Goal: Check status: Check status

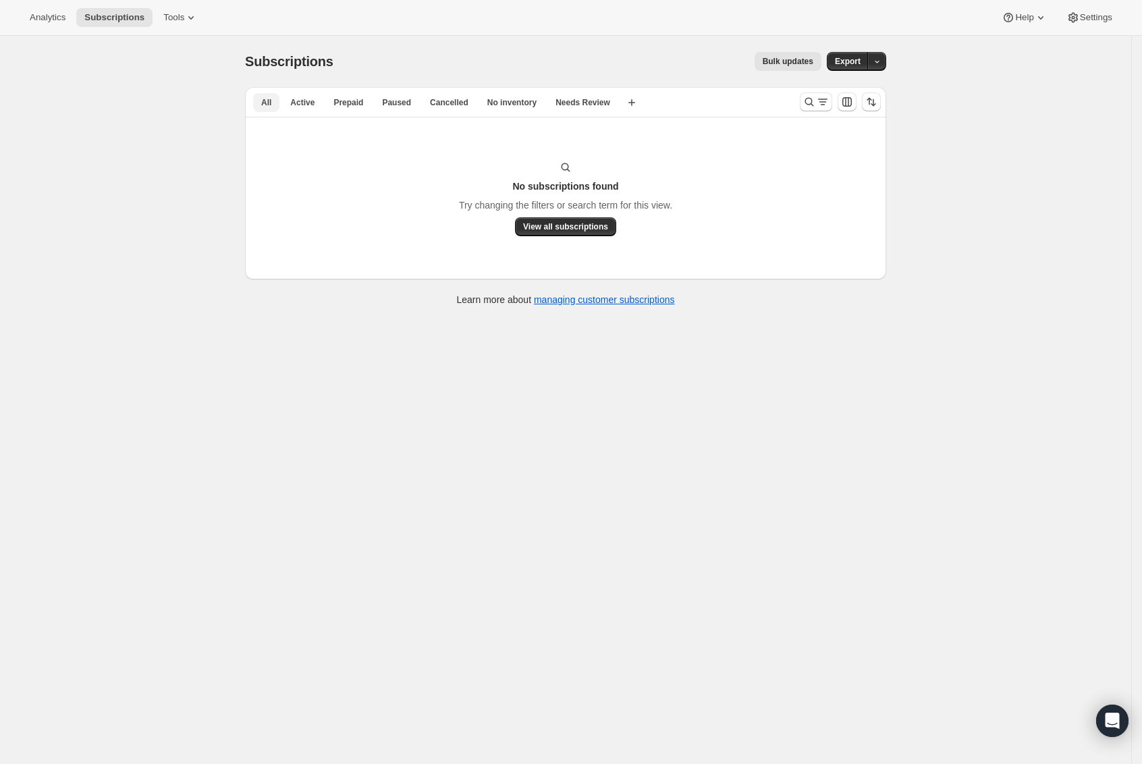
click at [269, 99] on span "All" at bounding box center [266, 102] width 10 height 11
click at [70, 19] on button "Analytics" at bounding box center [48, 17] width 52 height 19
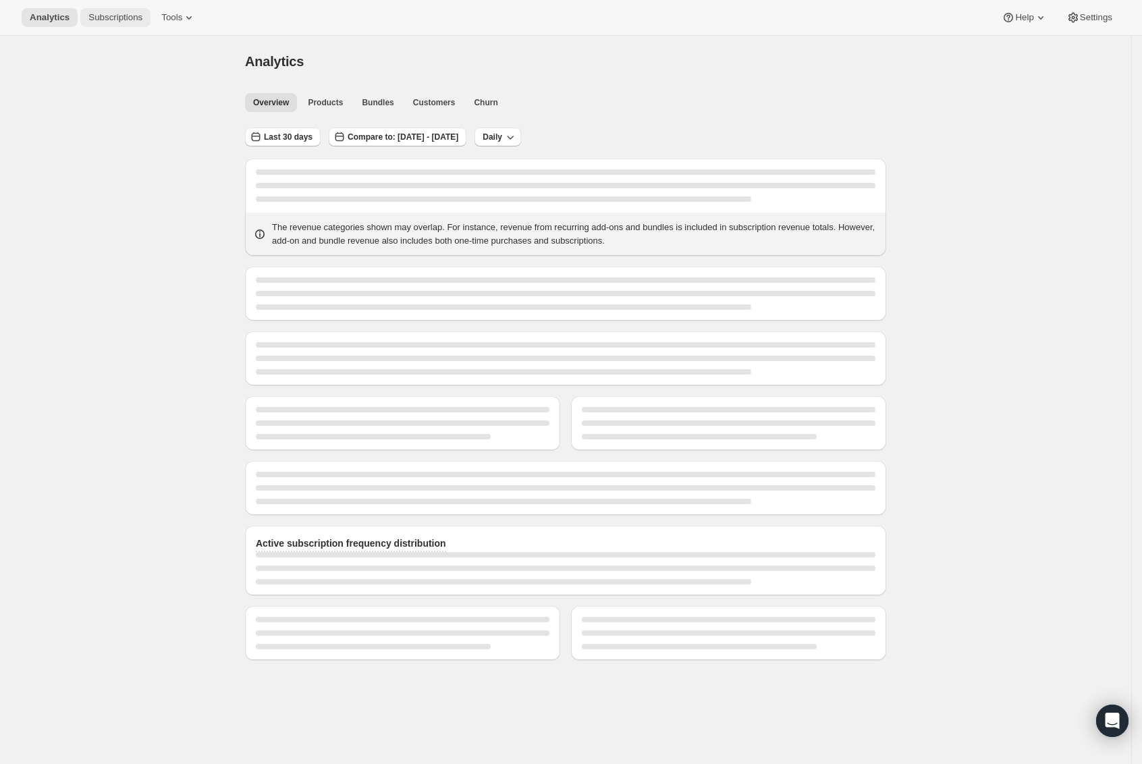
click at [114, 17] on span "Subscriptions" at bounding box center [115, 17] width 54 height 11
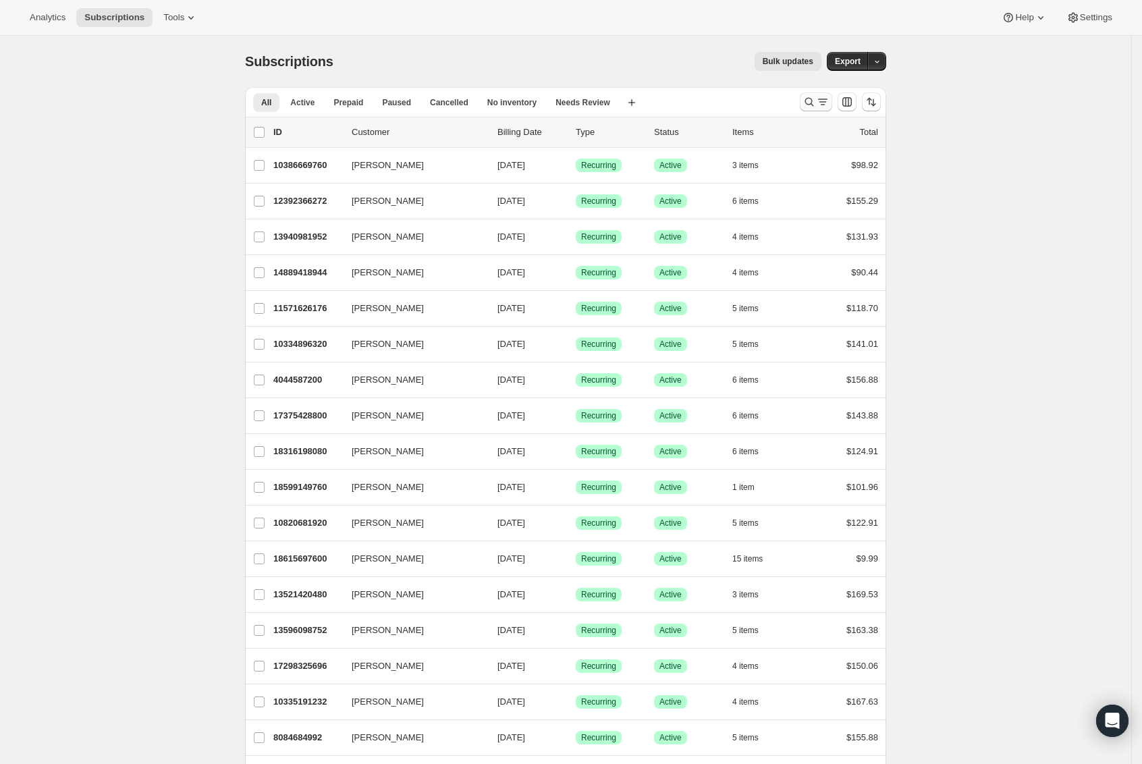
click at [821, 105] on icon "Search and filter results" at bounding box center [822, 101] width 13 height 13
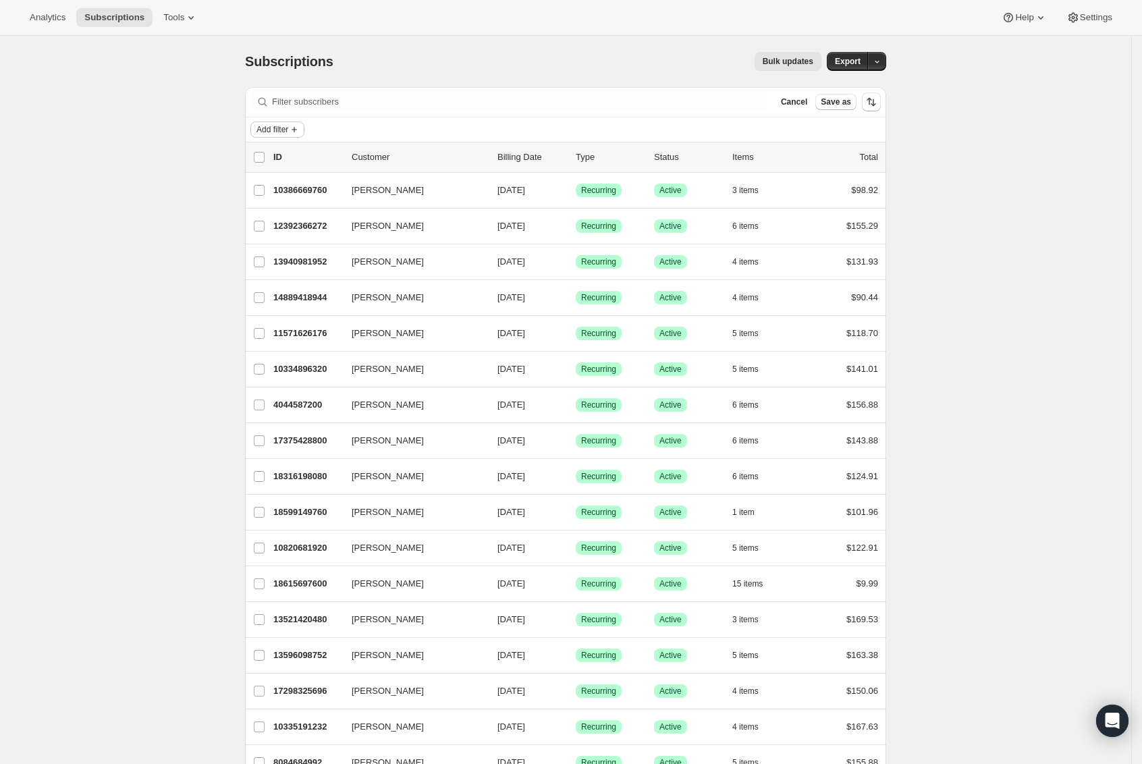
click at [265, 130] on span "Add filter" at bounding box center [272, 129] width 32 height 11
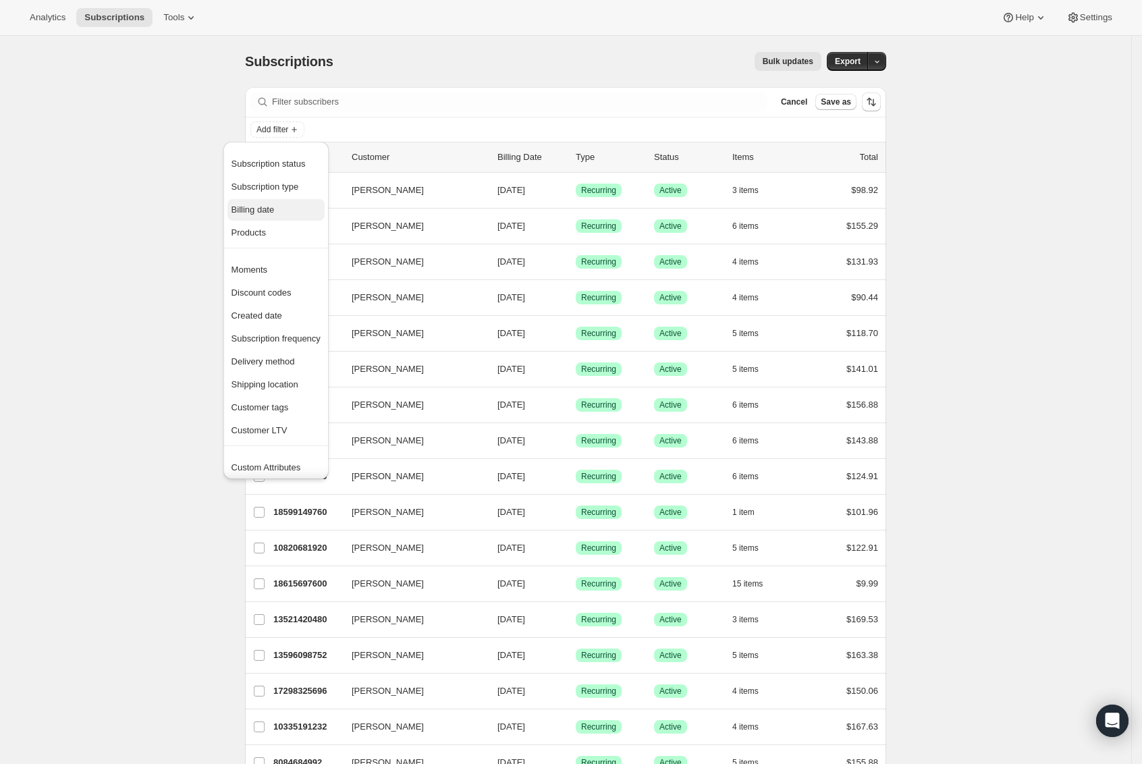
click at [261, 213] on span "Billing date" at bounding box center [252, 210] width 43 height 10
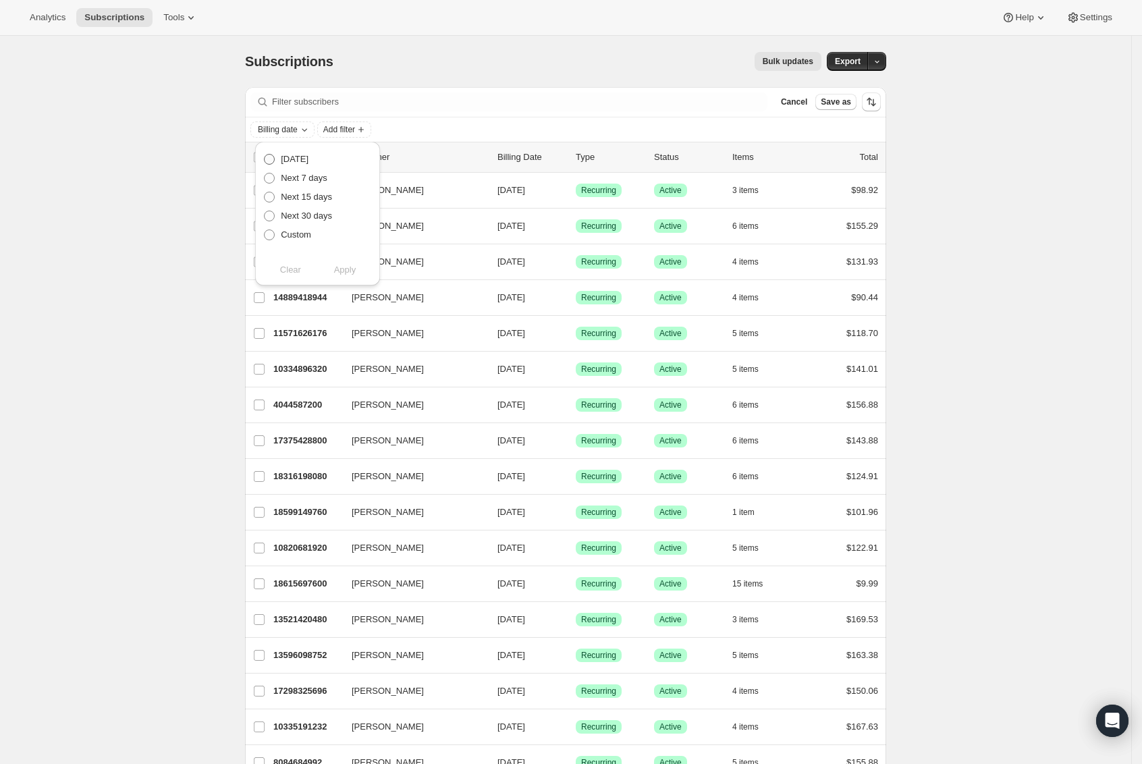
click at [288, 163] on span "Today" at bounding box center [295, 159] width 28 height 10
click at [265, 155] on input "Today" at bounding box center [264, 154] width 1 height 1
radio input "true"
click at [352, 264] on span "Apply" at bounding box center [345, 269] width 22 height 13
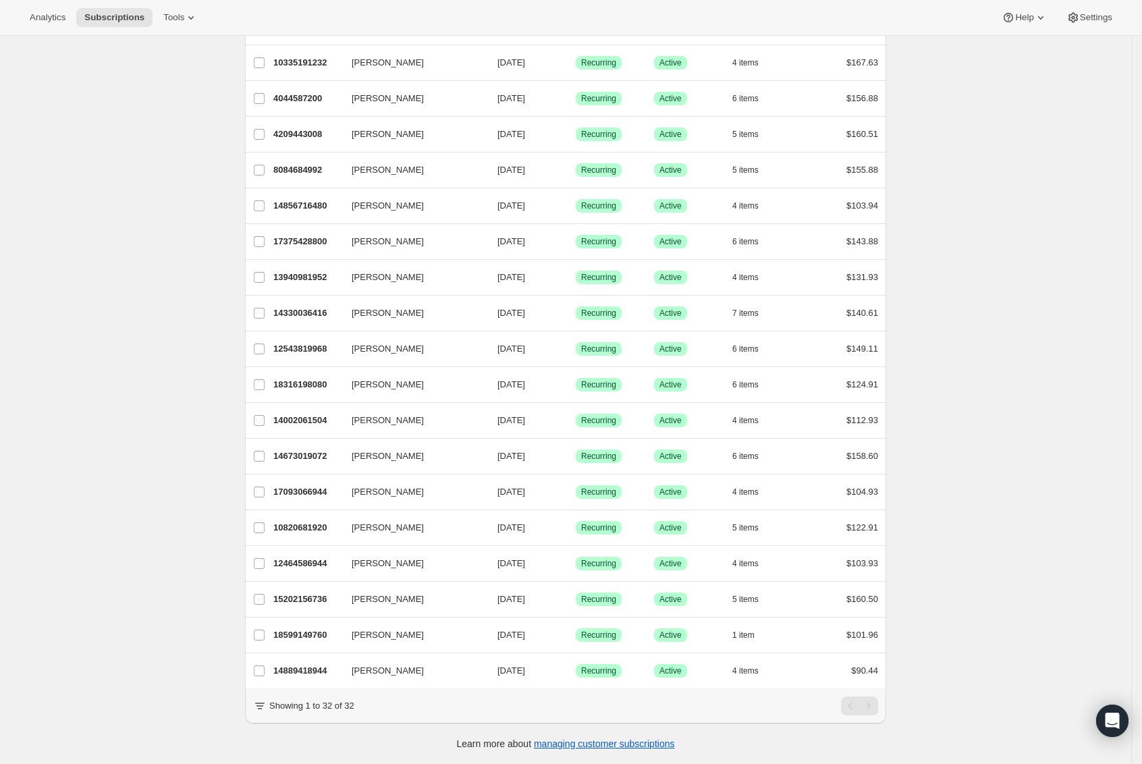
scroll to position [651, 0]
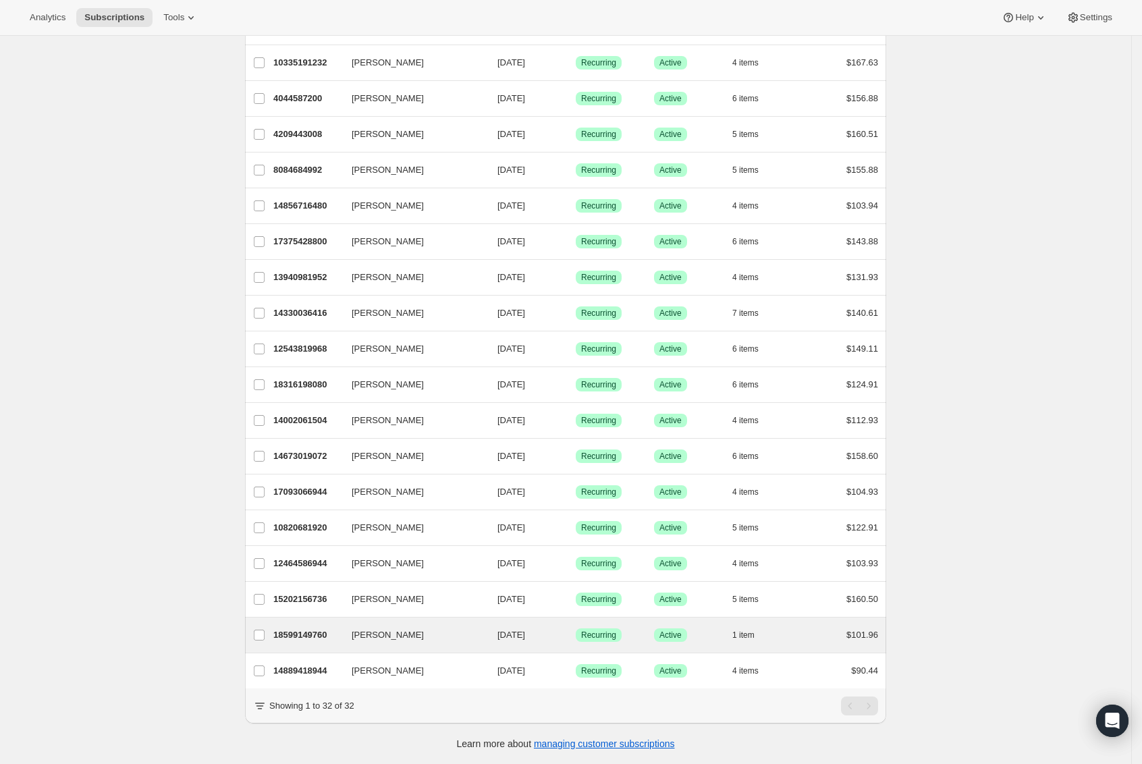
click at [310, 633] on div "Isabel Joson 18599149760 Isabel Joson 08/24/2025 Success Recurring Success Acti…" at bounding box center [565, 635] width 641 height 35
click at [769, 628] on icon "button" at bounding box center [762, 634] width 13 height 13
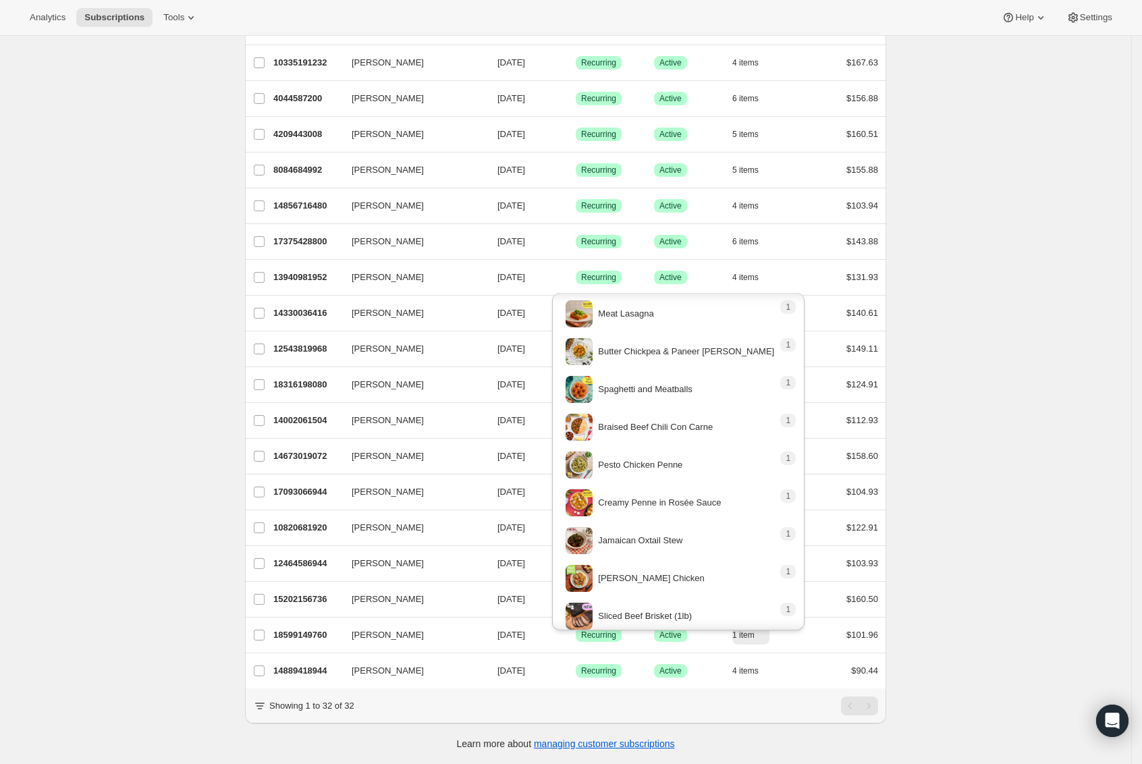
scroll to position [0, 0]
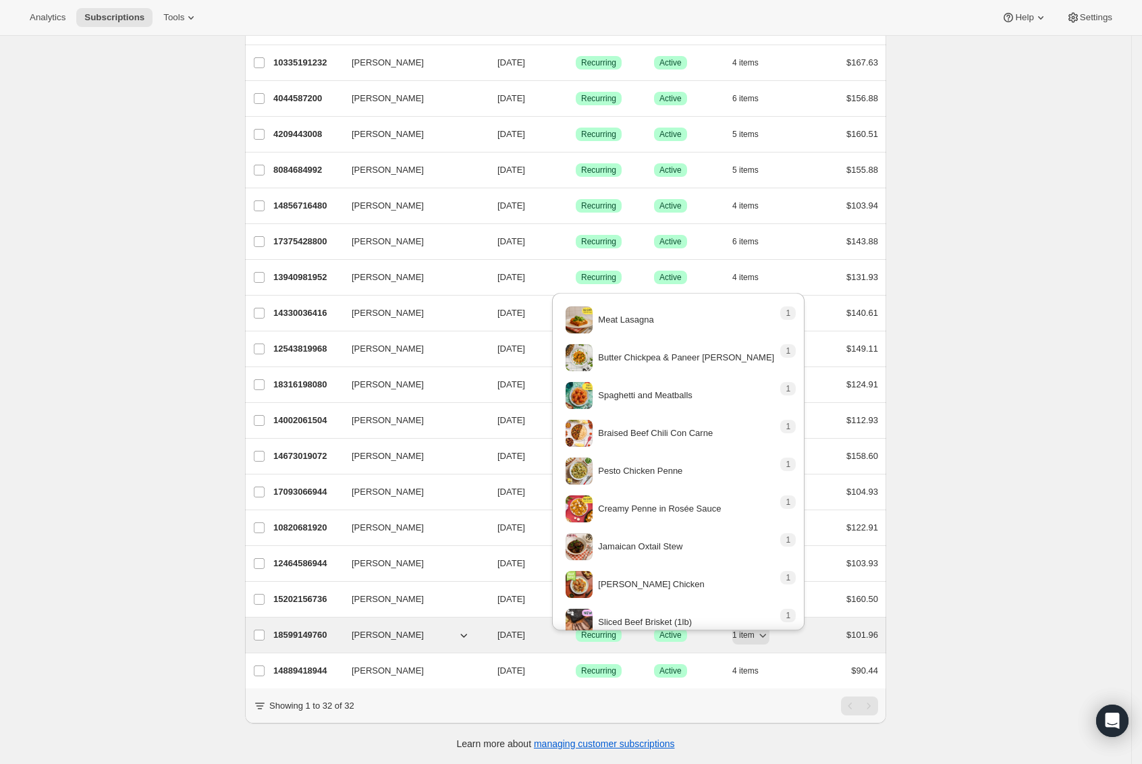
click at [399, 628] on span "[PERSON_NAME]" at bounding box center [388, 634] width 72 height 13
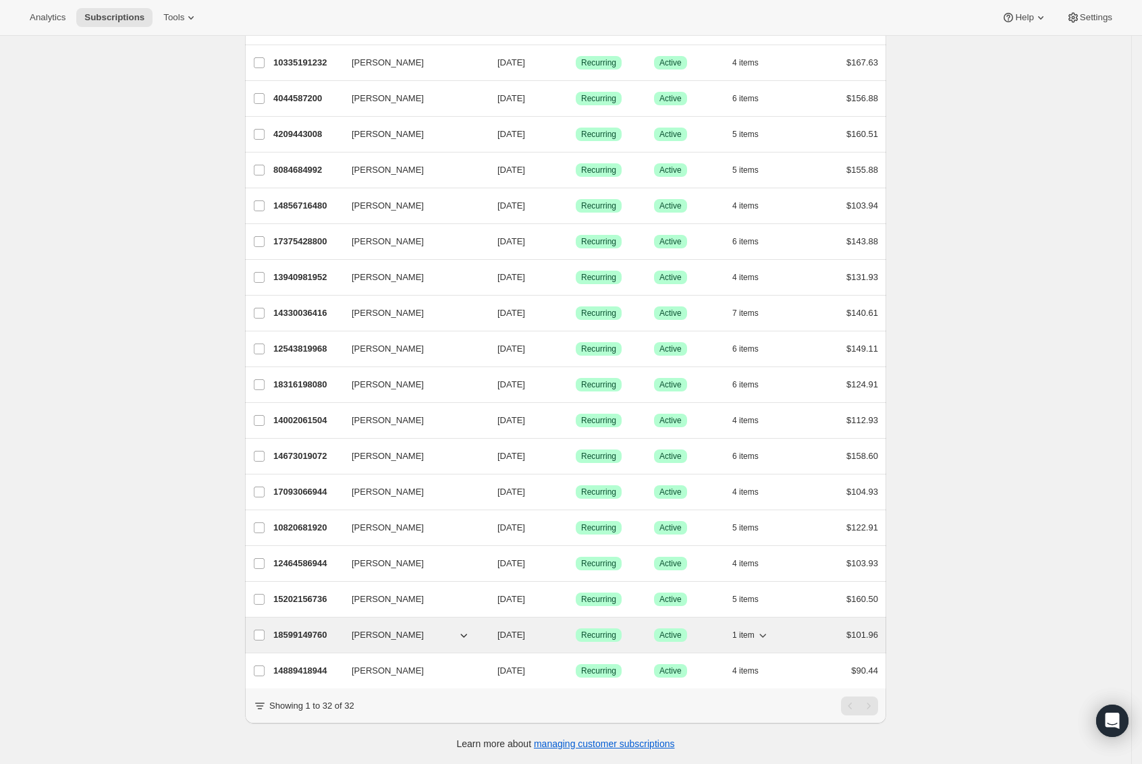
click at [302, 628] on p "18599149760" at bounding box center [306, 634] width 67 height 13
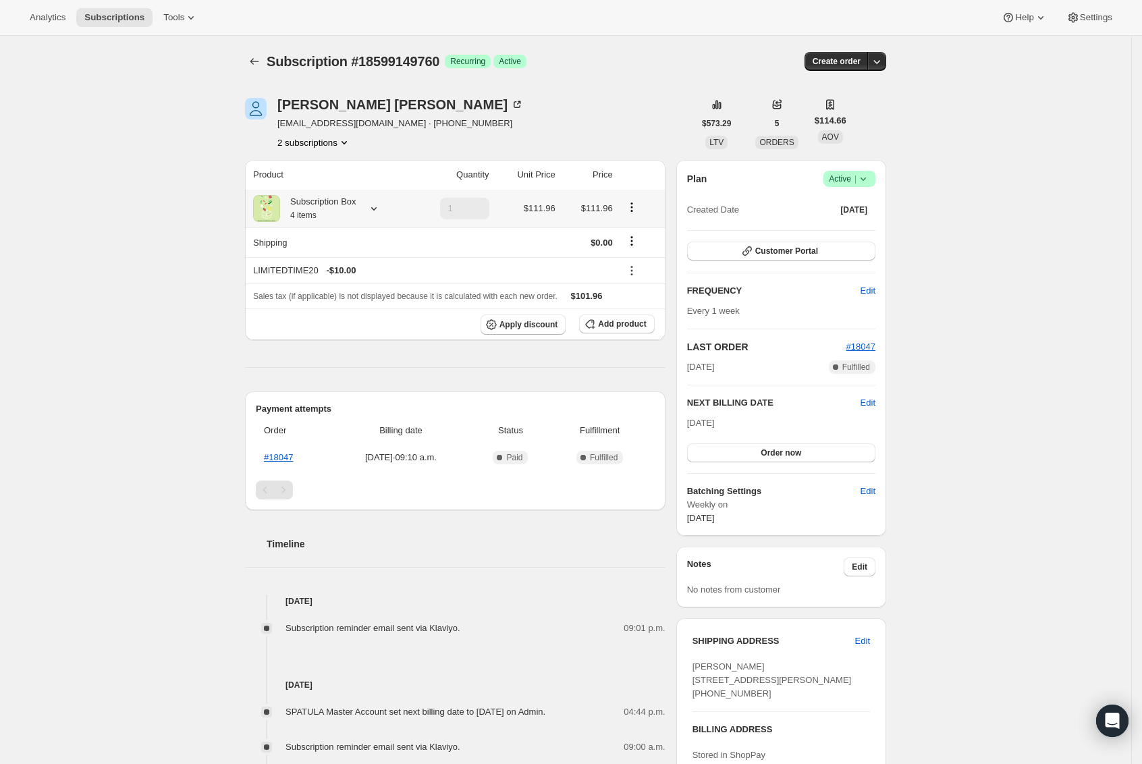
click at [381, 211] on icon at bounding box center [373, 208] width 13 height 13
drag, startPoint x: 32, startPoint y: 102, endPoint x: 5, endPoint y: 35, distance: 71.8
click at [28, 80] on div "Subscription #18599149760. This page is ready Subscription #18599149760 Success…" at bounding box center [565, 470] width 1131 height 869
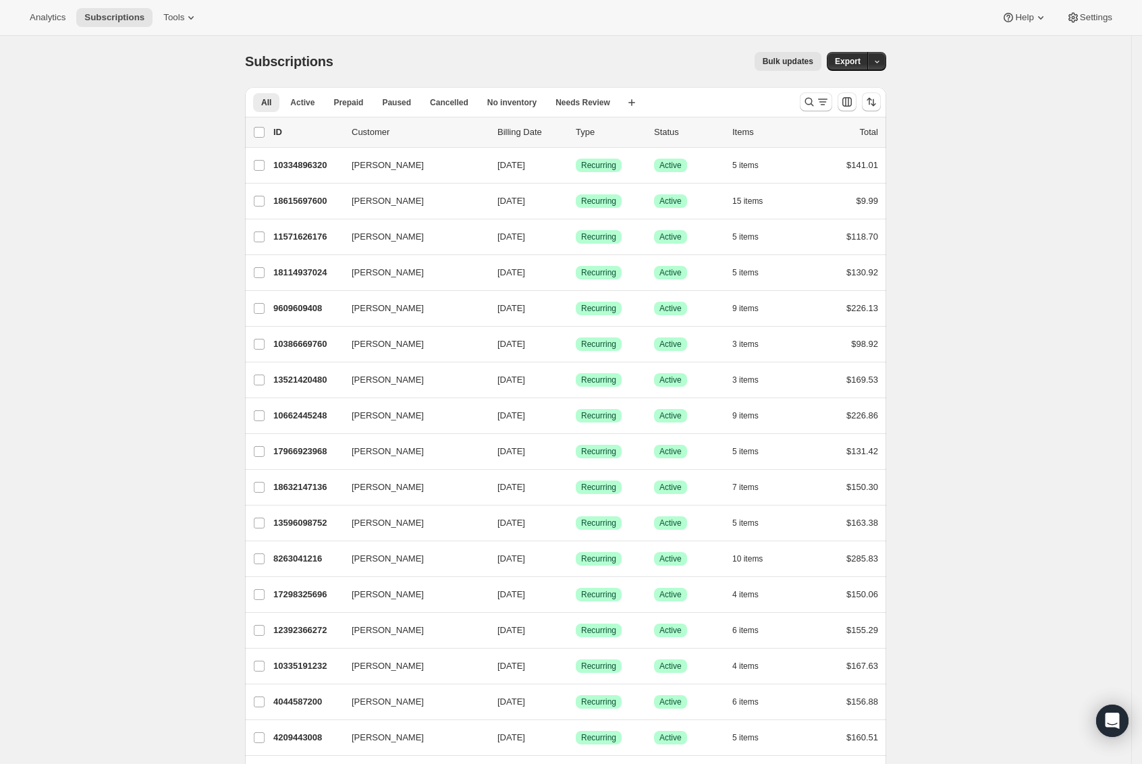
scroll to position [624, 0]
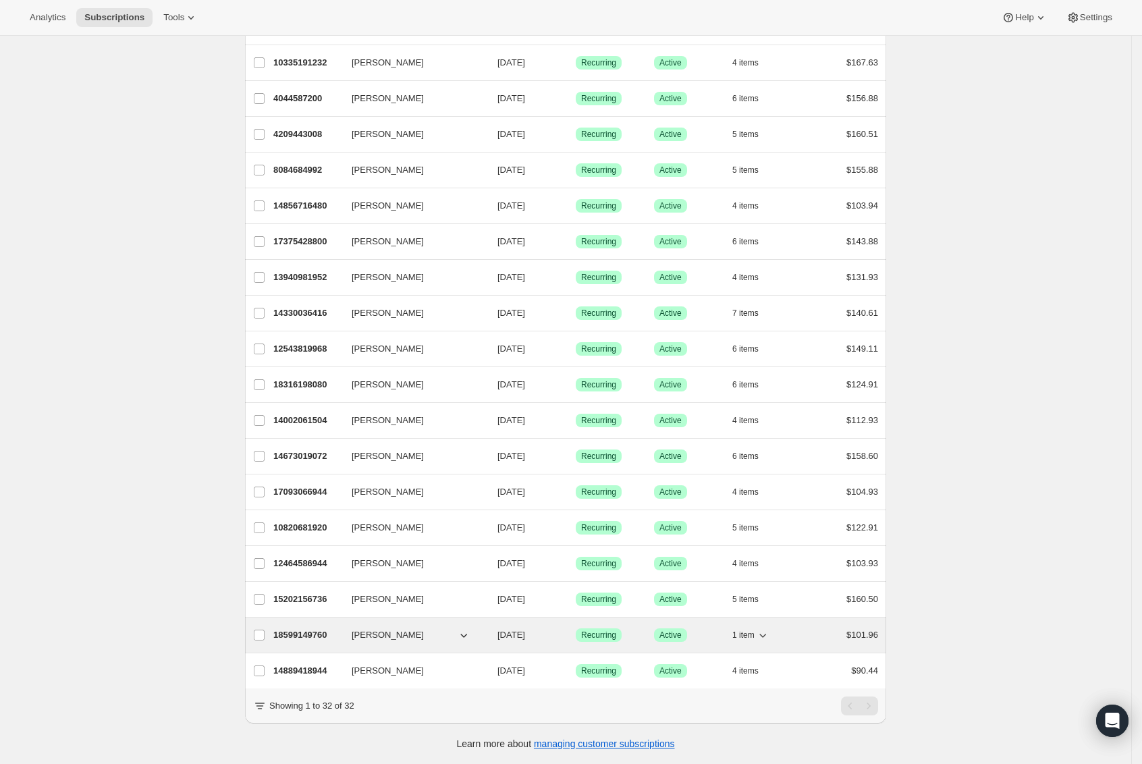
click at [769, 628] on icon "button" at bounding box center [762, 634] width 13 height 13
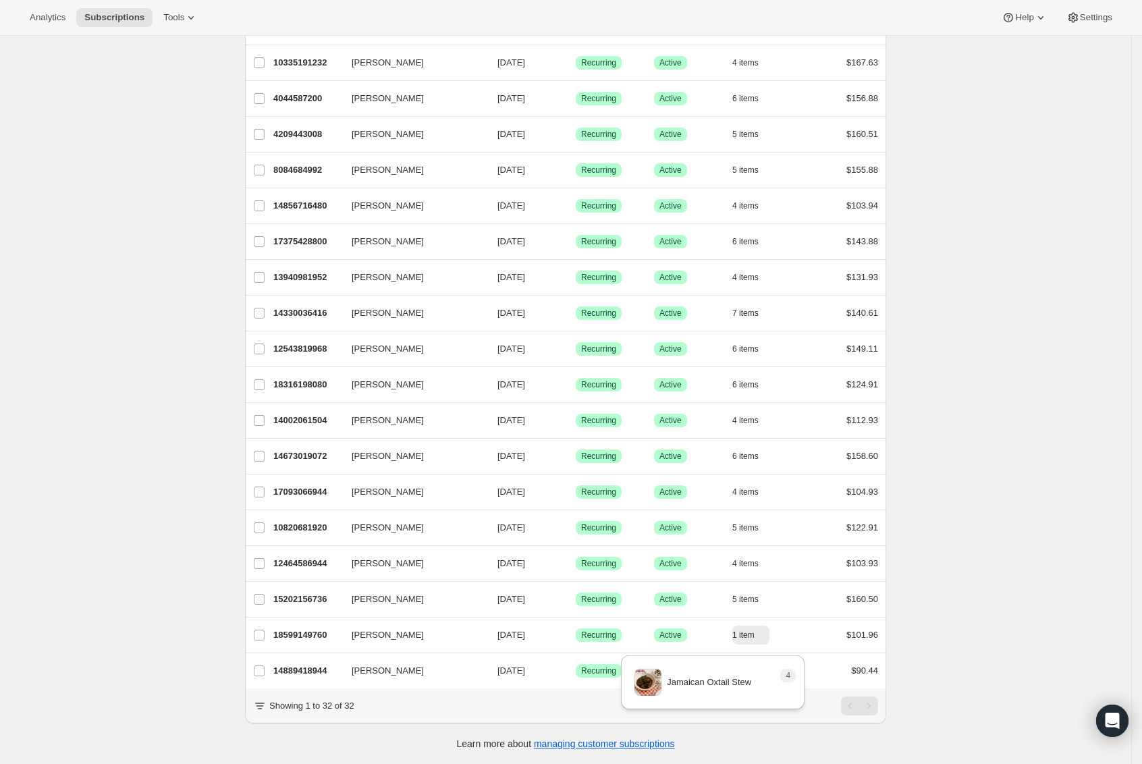
click at [969, 630] on div "Subscriptions. This page is ready Subscriptions Bulk updates More actions Bulk …" at bounding box center [565, 98] width 1131 height 1332
click at [962, 611] on div "Subscriptions. This page is ready Subscriptions Bulk updates More actions Bulk …" at bounding box center [565, 98] width 1131 height 1332
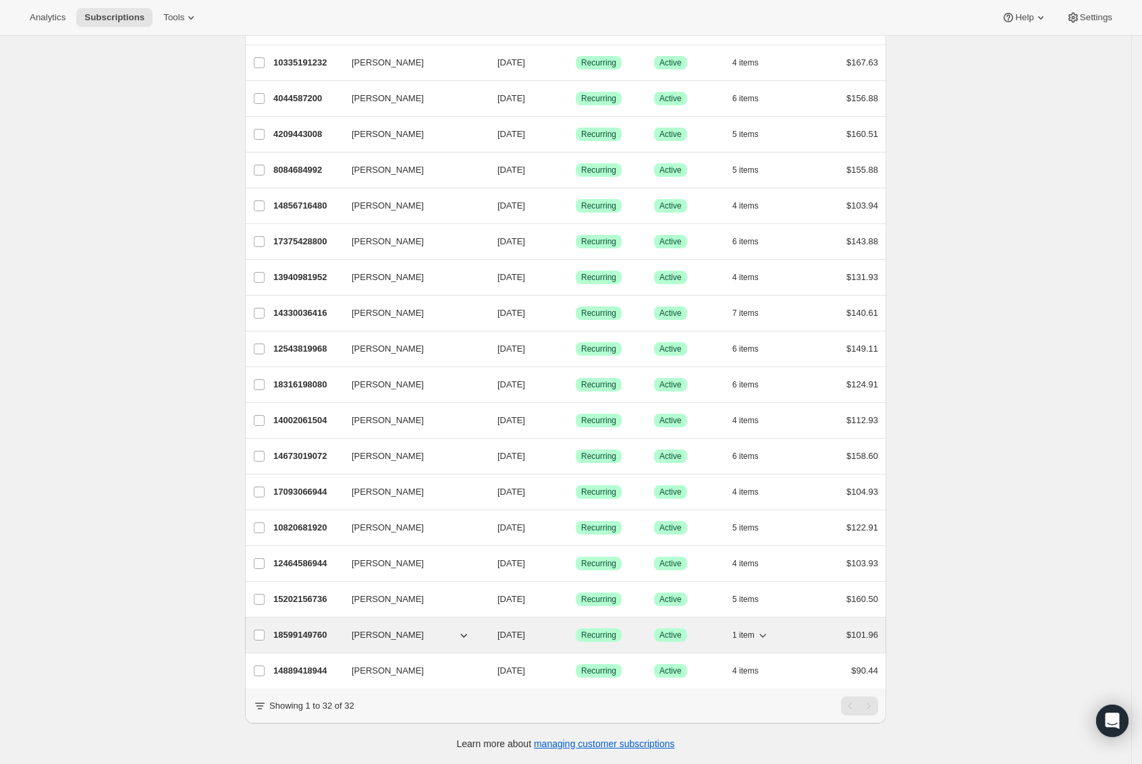
click at [329, 628] on p "18599149760" at bounding box center [306, 634] width 67 height 13
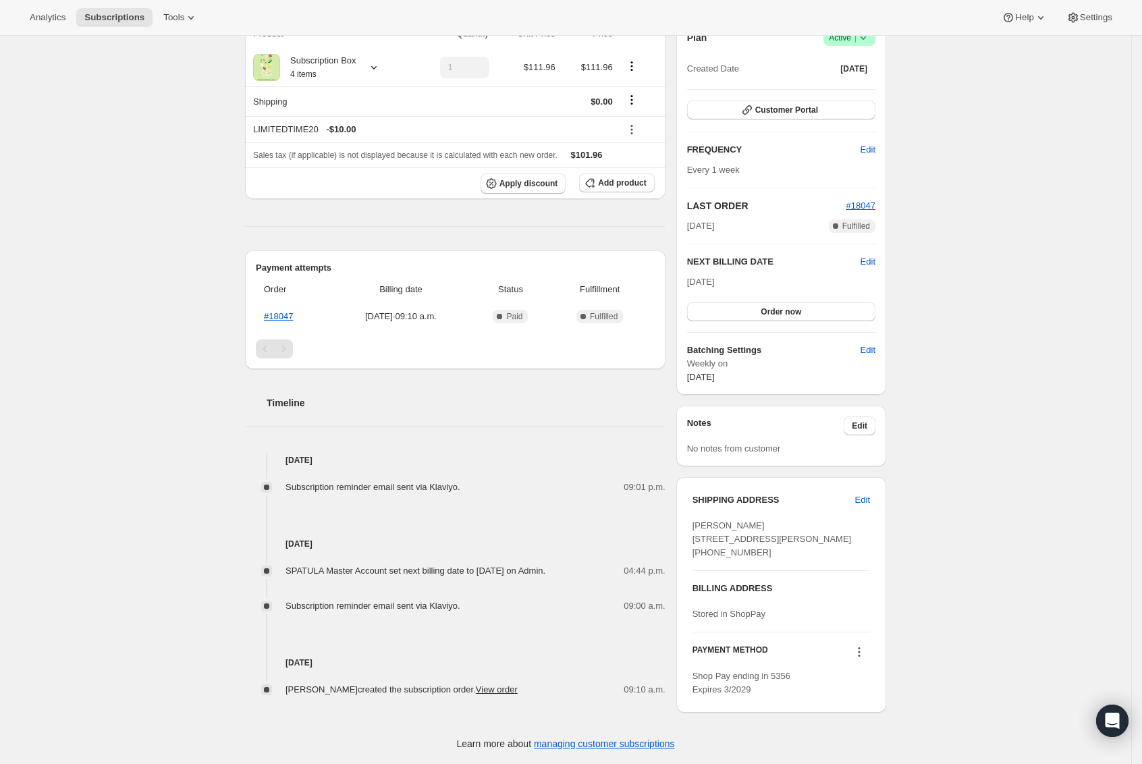
scroll to position [182, 0]
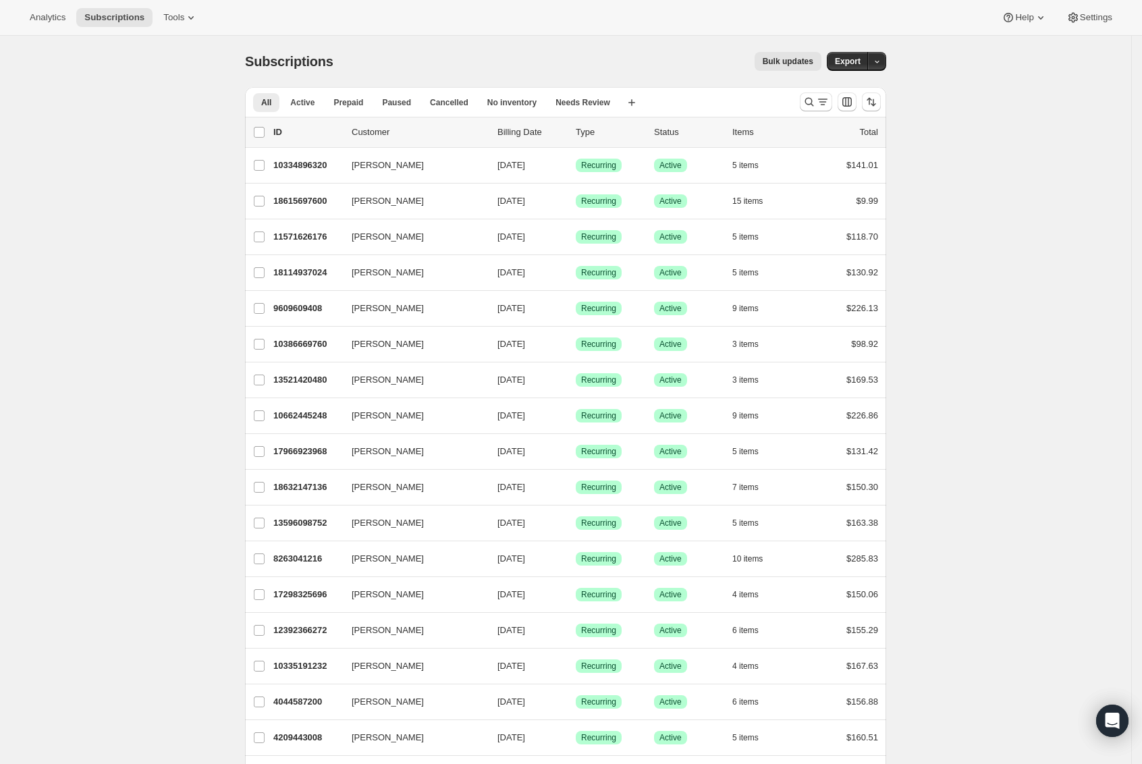
click at [977, 582] on div "Subscriptions. This page is ready Subscriptions Bulk updates More actions Bulk …" at bounding box center [565, 702] width 1131 height 1332
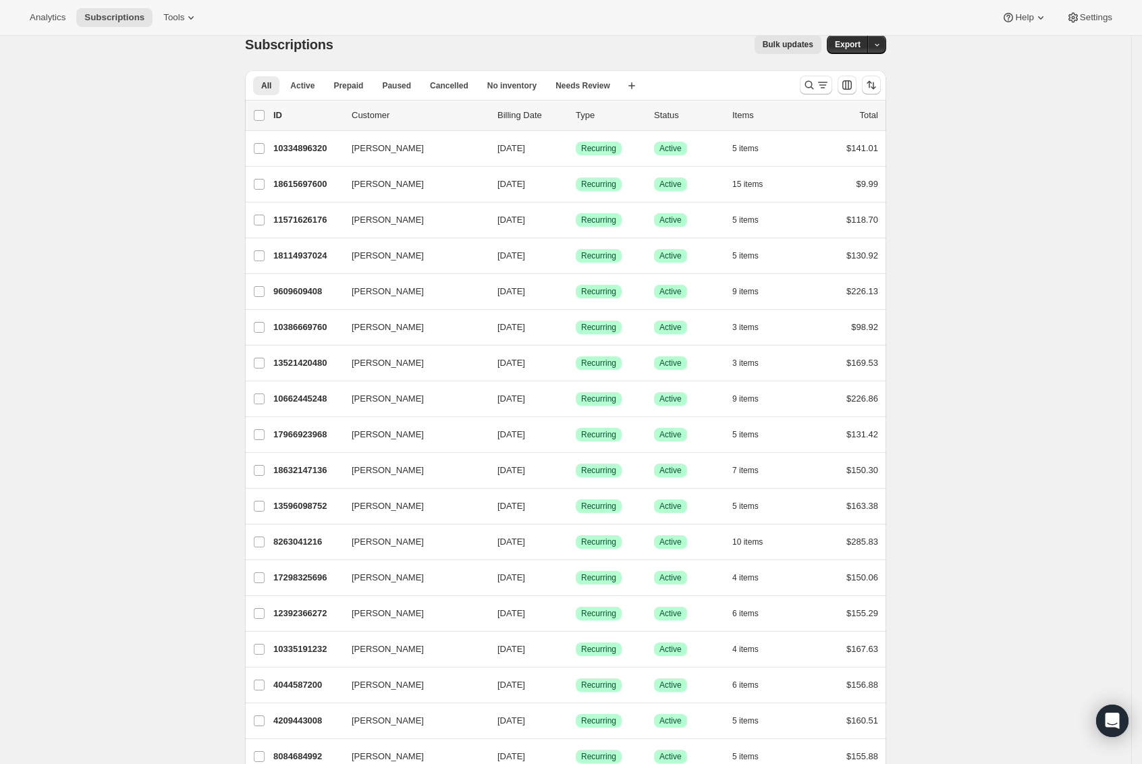
scroll to position [18, 0]
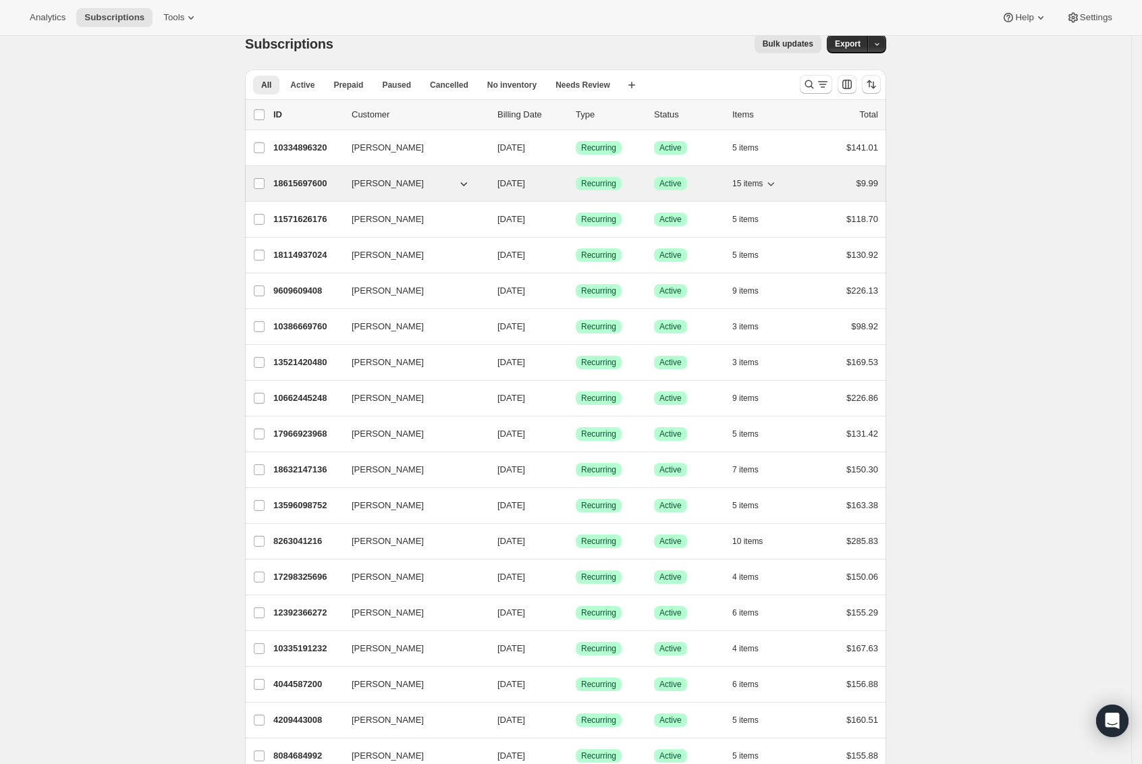
click at [778, 182] on icon "button" at bounding box center [770, 183] width 13 height 13
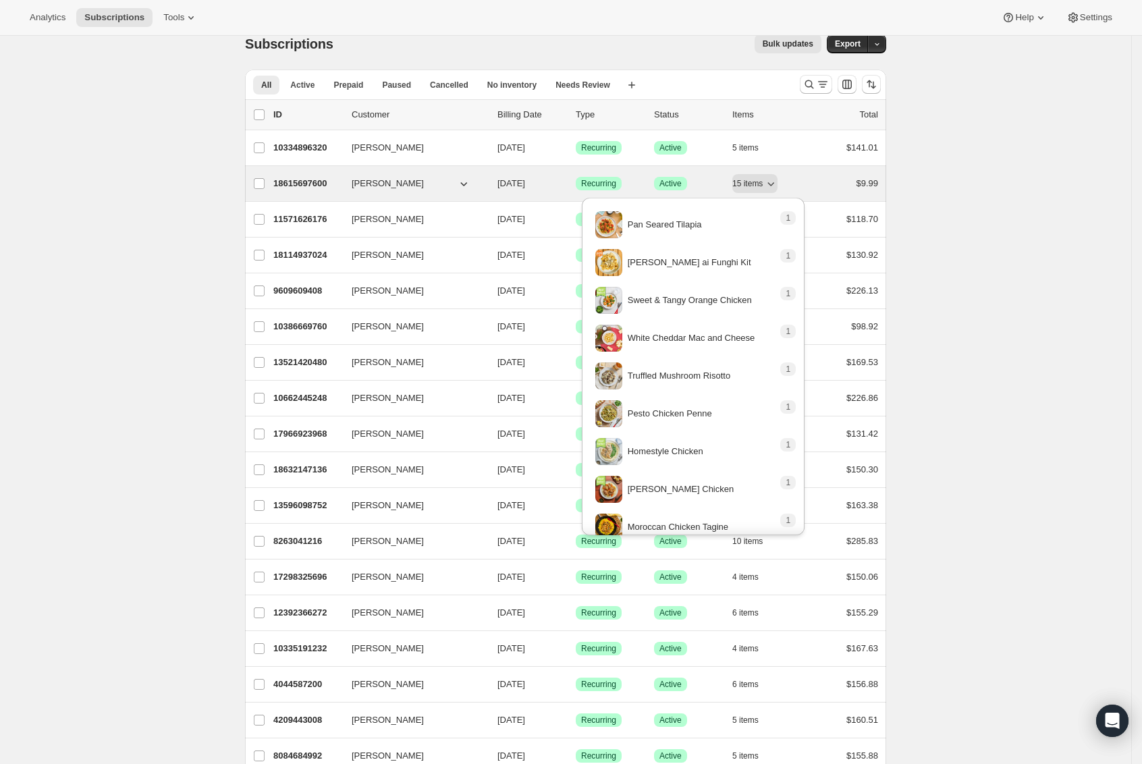
click at [281, 188] on p "18615697600" at bounding box center [306, 183] width 67 height 13
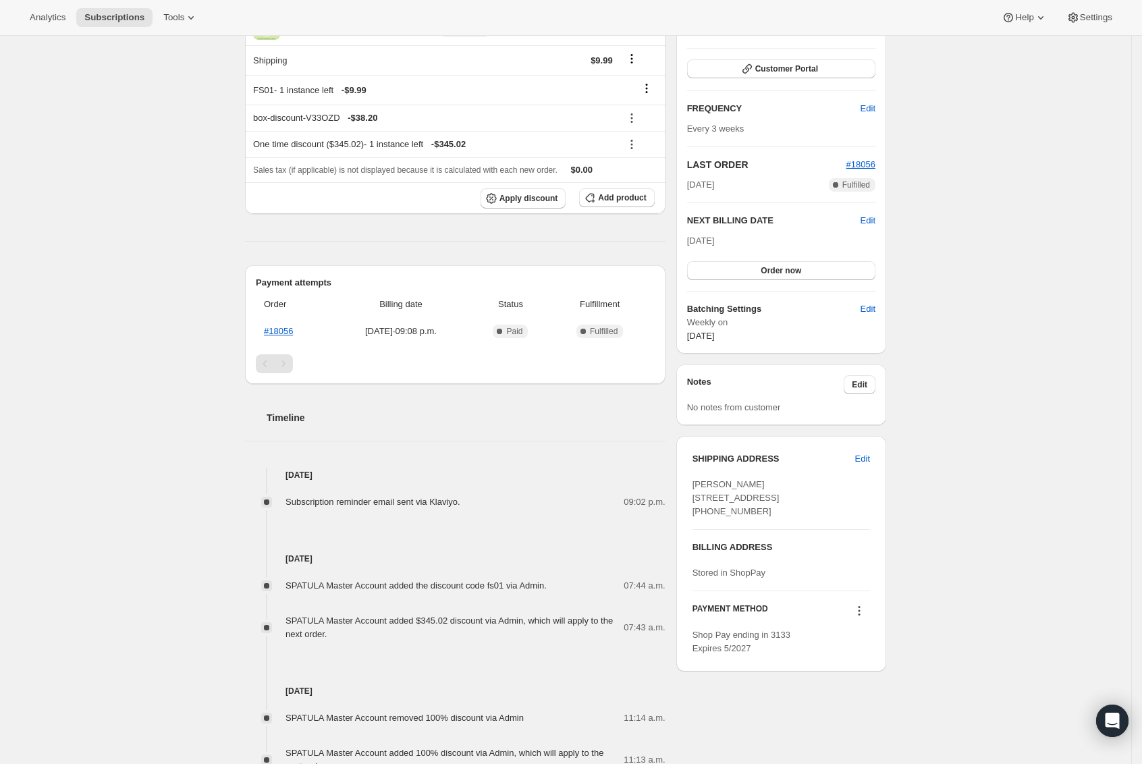
scroll to position [204, 0]
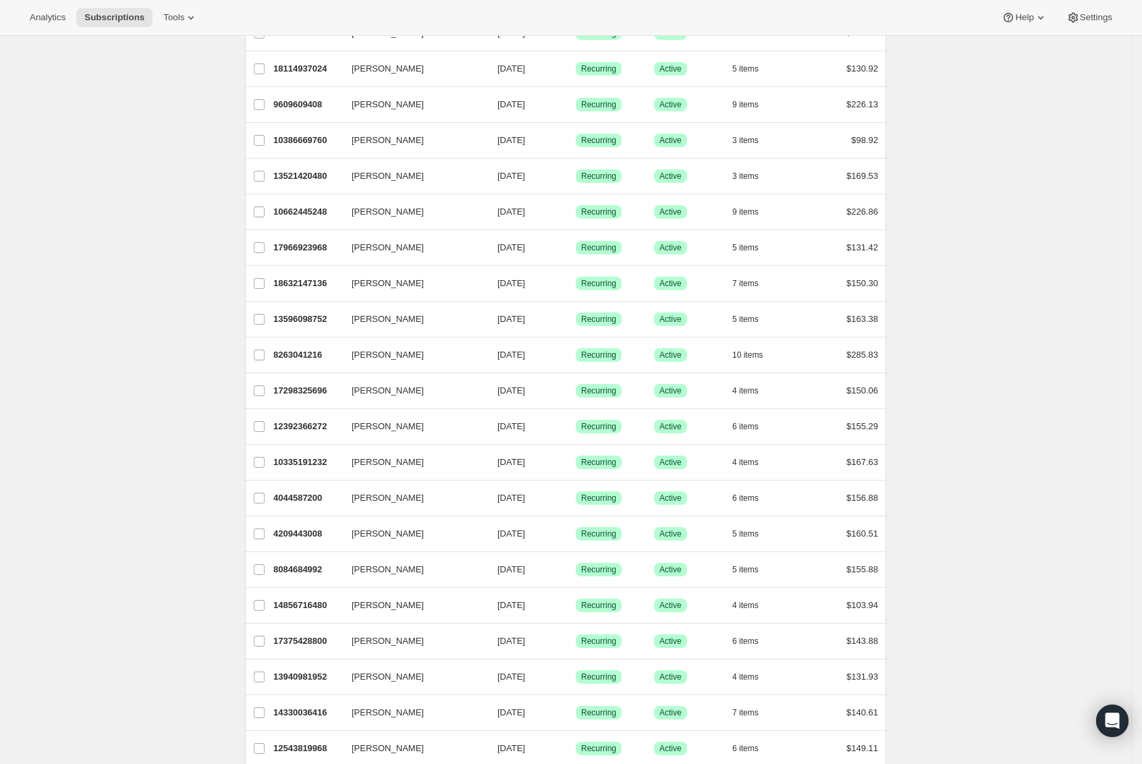
scroll to position [202, 0]
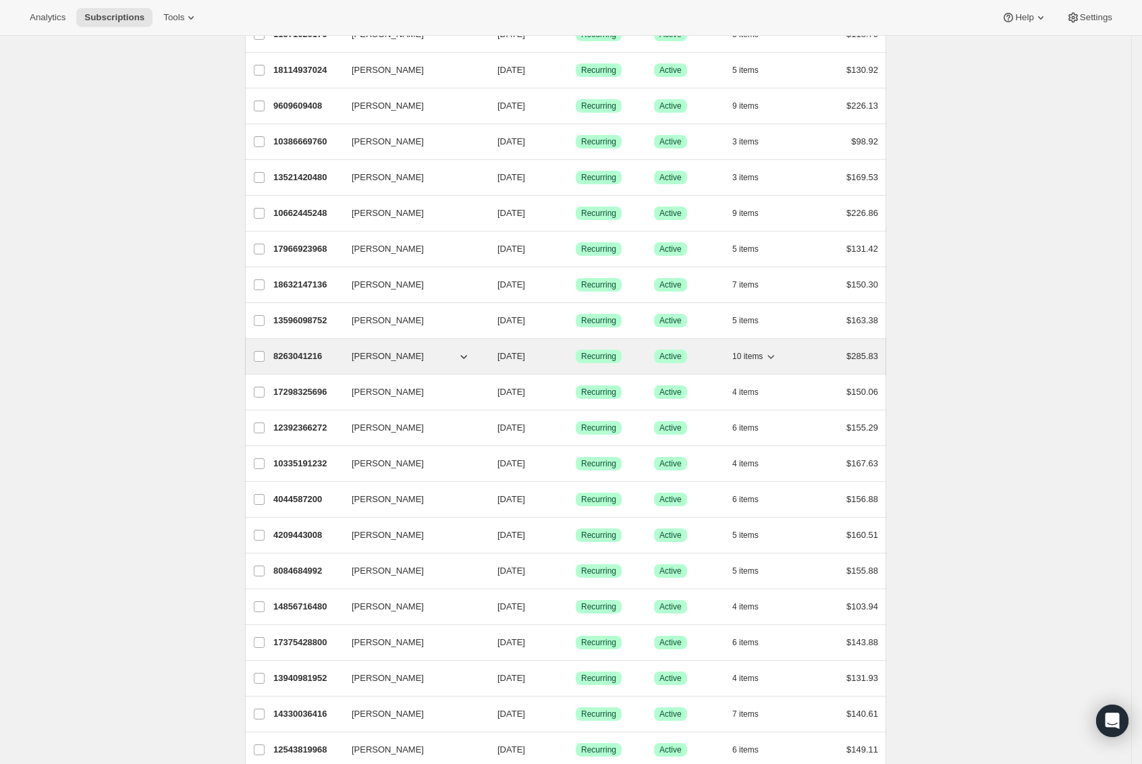
click at [466, 358] on icon "button" at bounding box center [463, 356] width 13 height 13
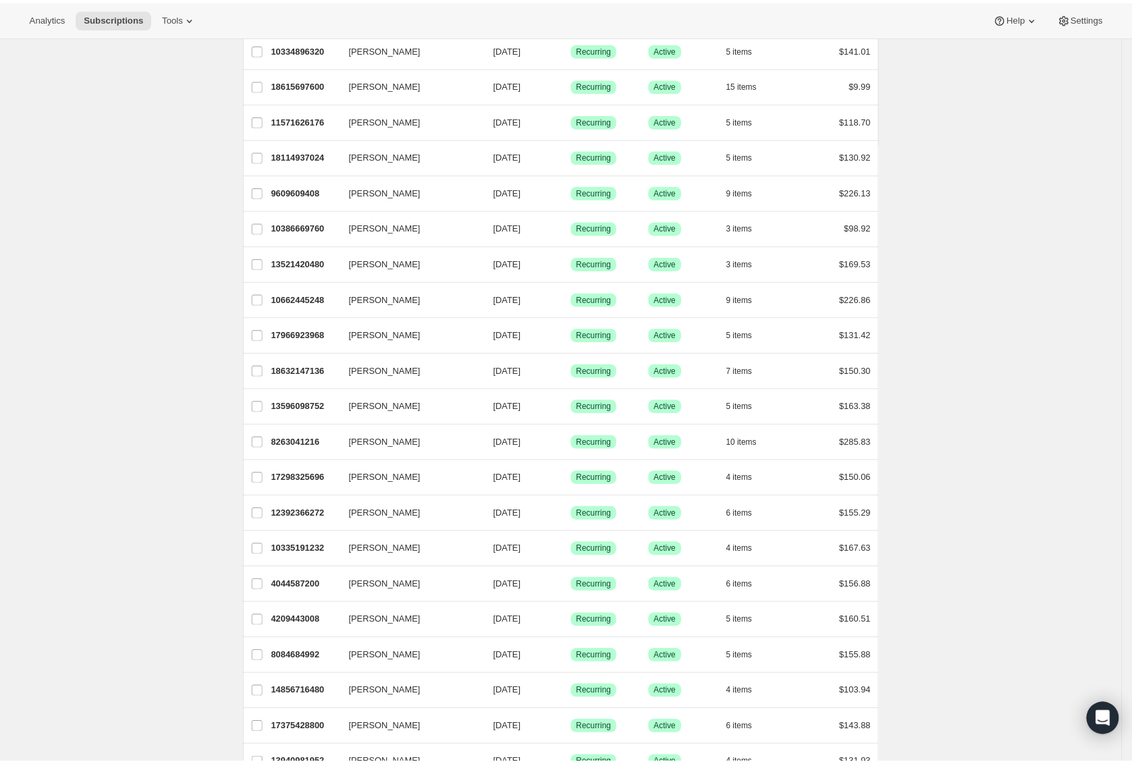
scroll to position [0, 0]
